Goal: Task Accomplishment & Management: Manage account settings

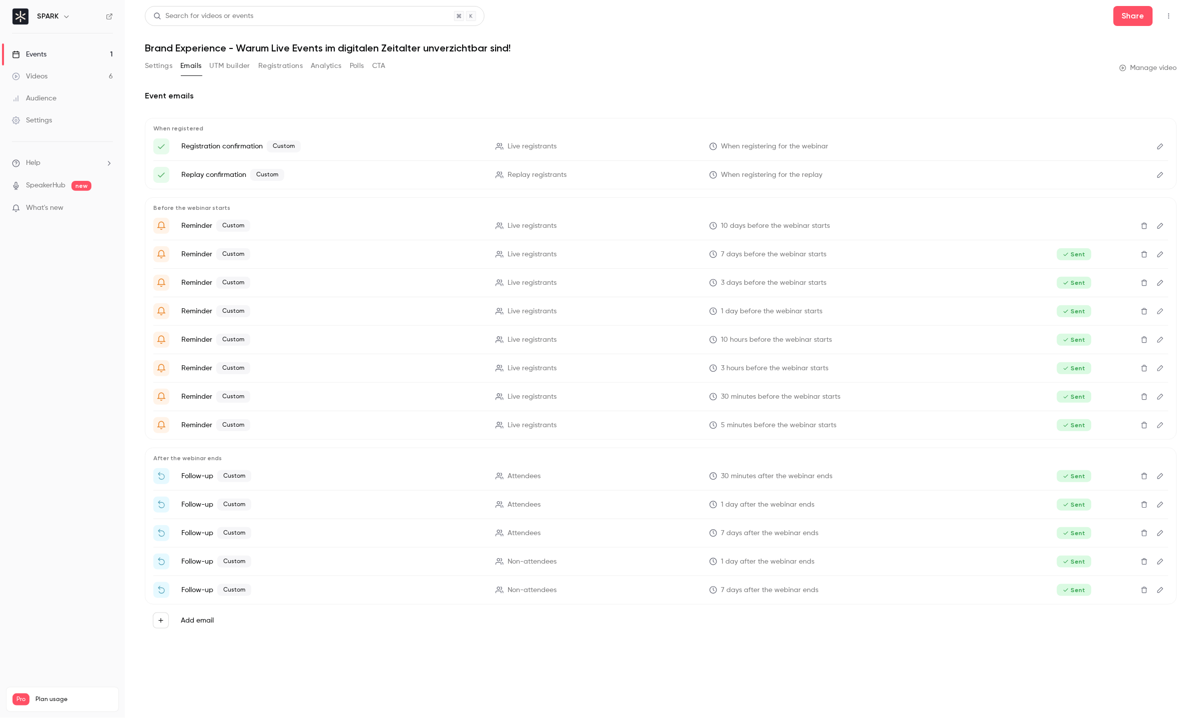
click at [59, 56] on link "Events 1" at bounding box center [62, 54] width 125 height 22
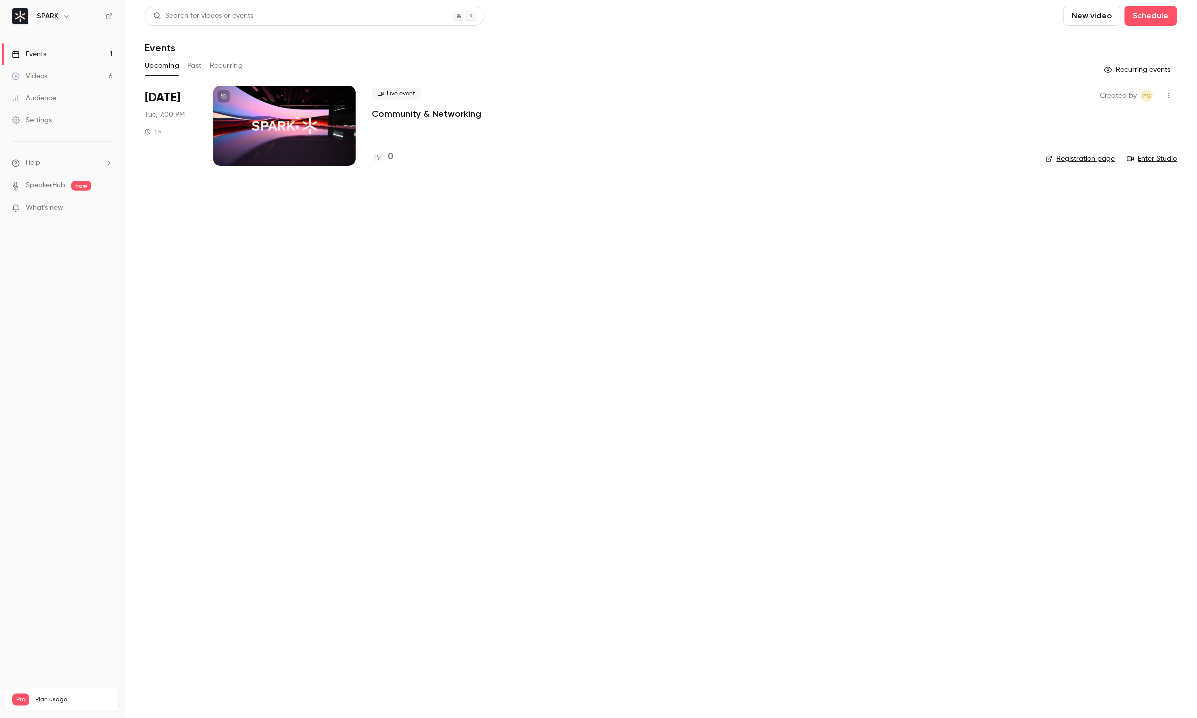
click at [293, 127] on div at bounding box center [284, 126] width 142 height 80
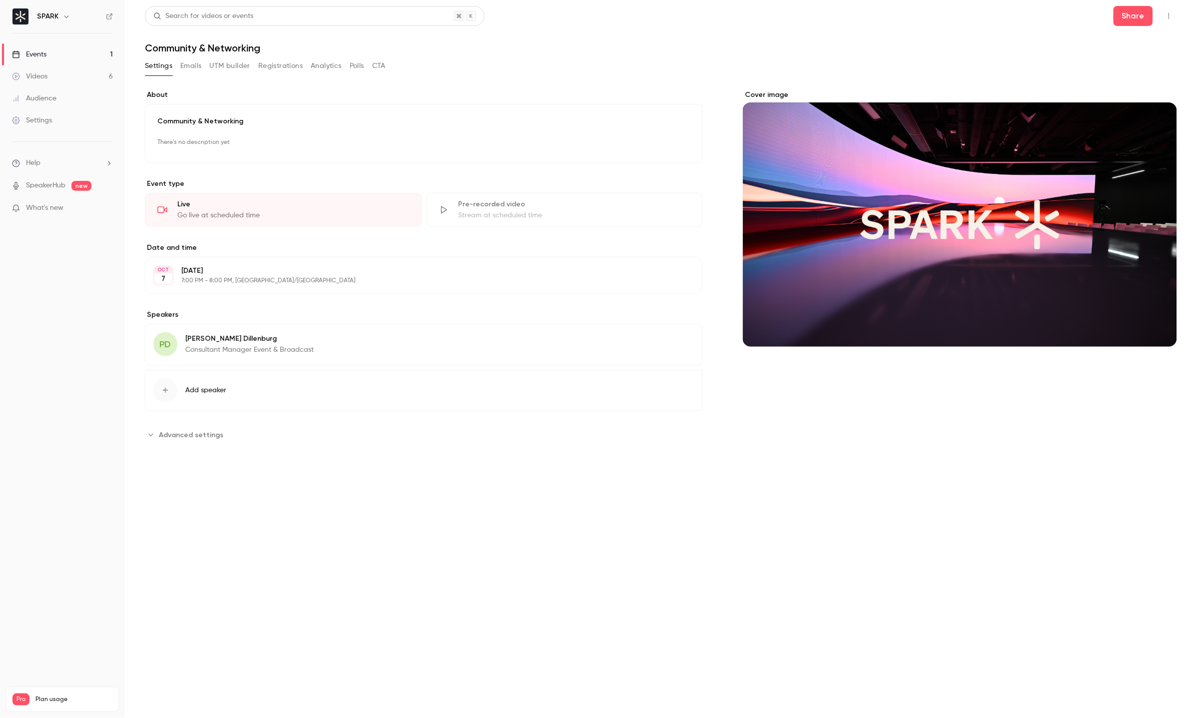
click at [260, 156] on div "Community & Networking There's no description yet Edit" at bounding box center [424, 133] width 558 height 59
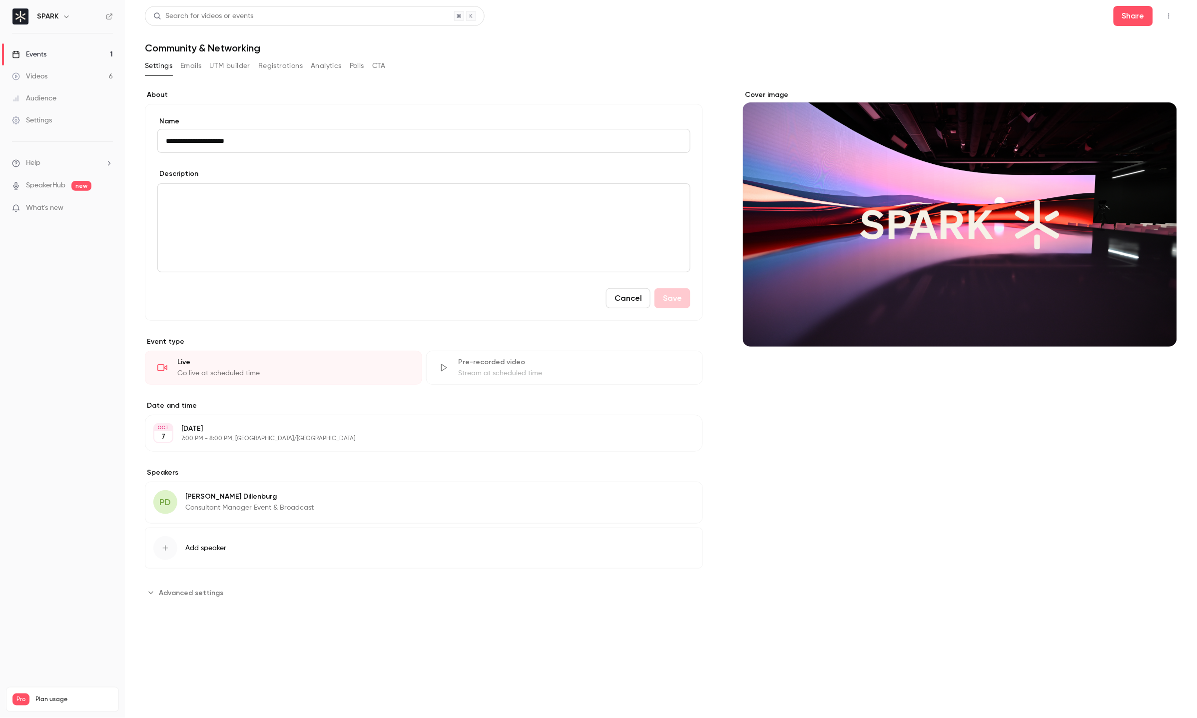
click at [268, 222] on div "editor" at bounding box center [424, 228] width 532 height 88
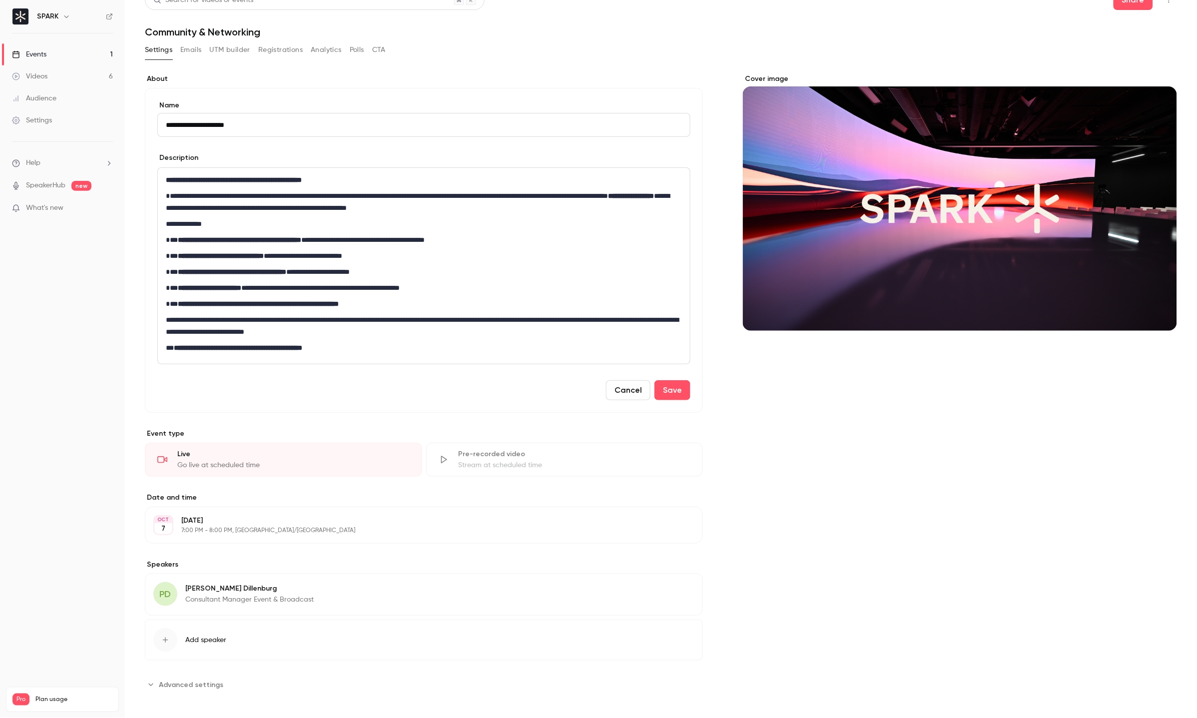
scroll to position [16, 0]
drag, startPoint x: 384, startPoint y: 351, endPoint x: 133, endPoint y: 355, distance: 251.3
click at [133, 355] on main "**********" at bounding box center [661, 359] width 1072 height 718
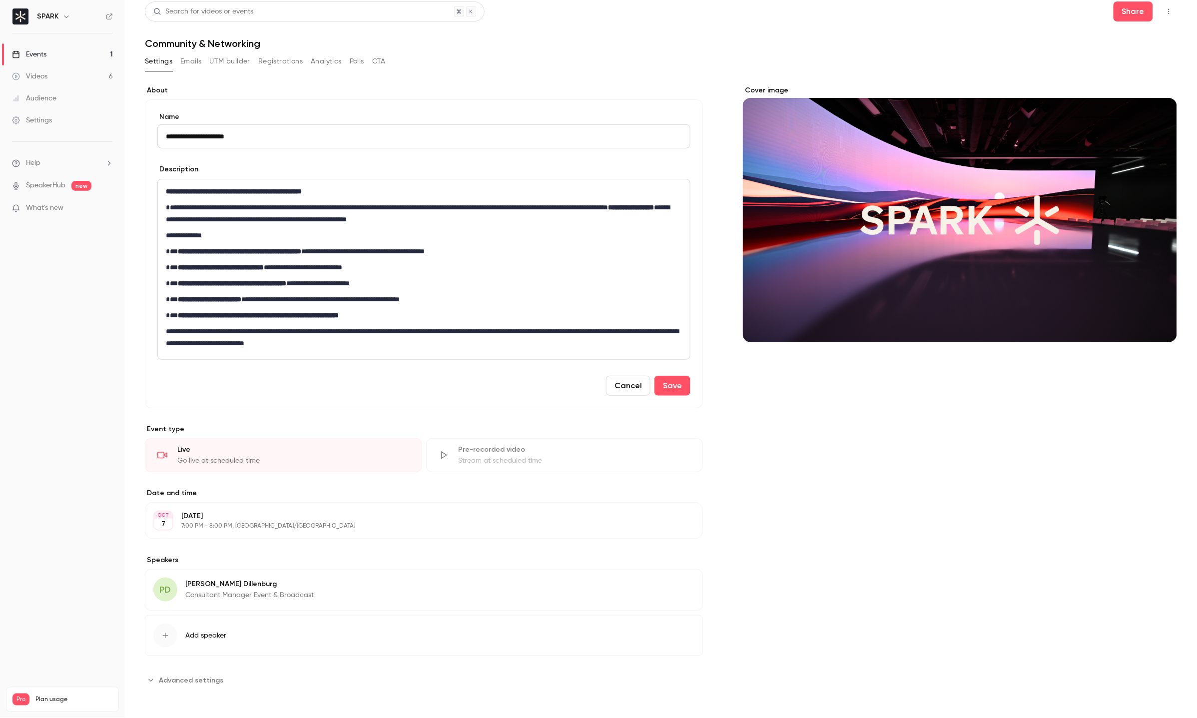
scroll to position [4, 0]
click at [660, 382] on button "Save" at bounding box center [672, 386] width 36 height 20
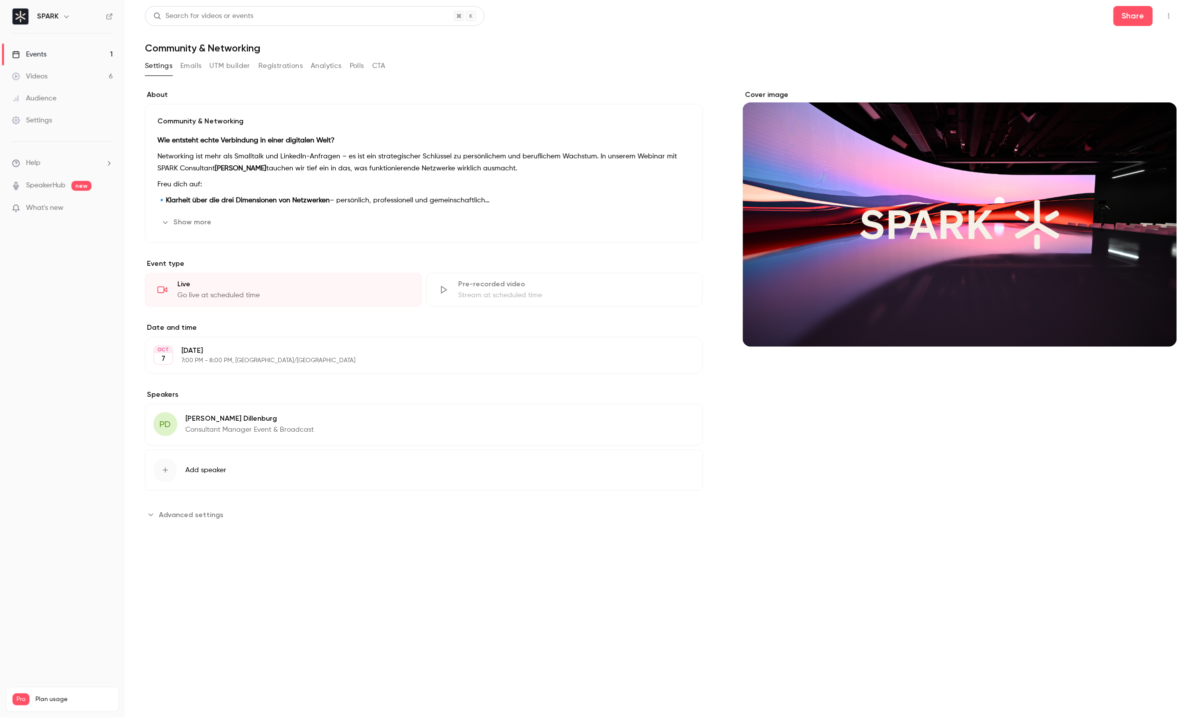
click at [204, 69] on div "Settings Emails UTM builder Registrations Analytics Polls CTA" at bounding box center [265, 66] width 241 height 16
click at [193, 69] on button "Emails" at bounding box center [190, 66] width 21 height 16
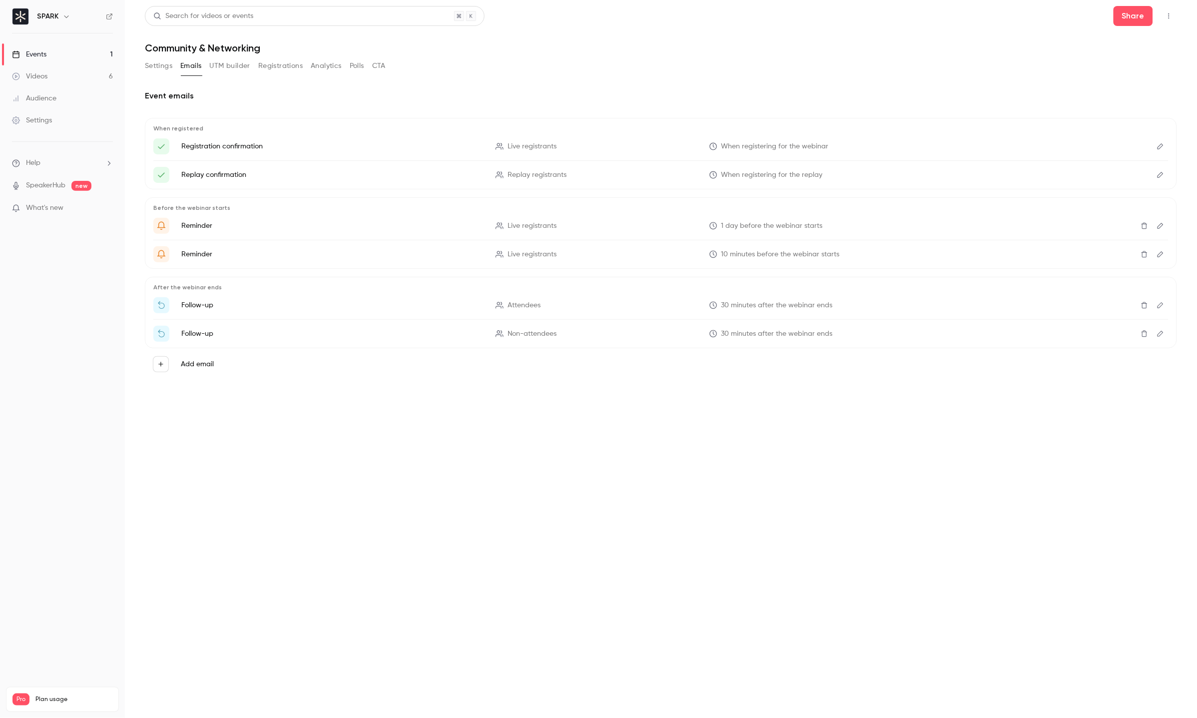
click at [195, 67] on button "Emails" at bounding box center [190, 66] width 21 height 16
click at [885, 650] on main "Search for videos or events Share Community & Networking Settings Emails UTM bu…" at bounding box center [661, 359] width 1072 height 718
